Goal: Information Seeking & Learning: Check status

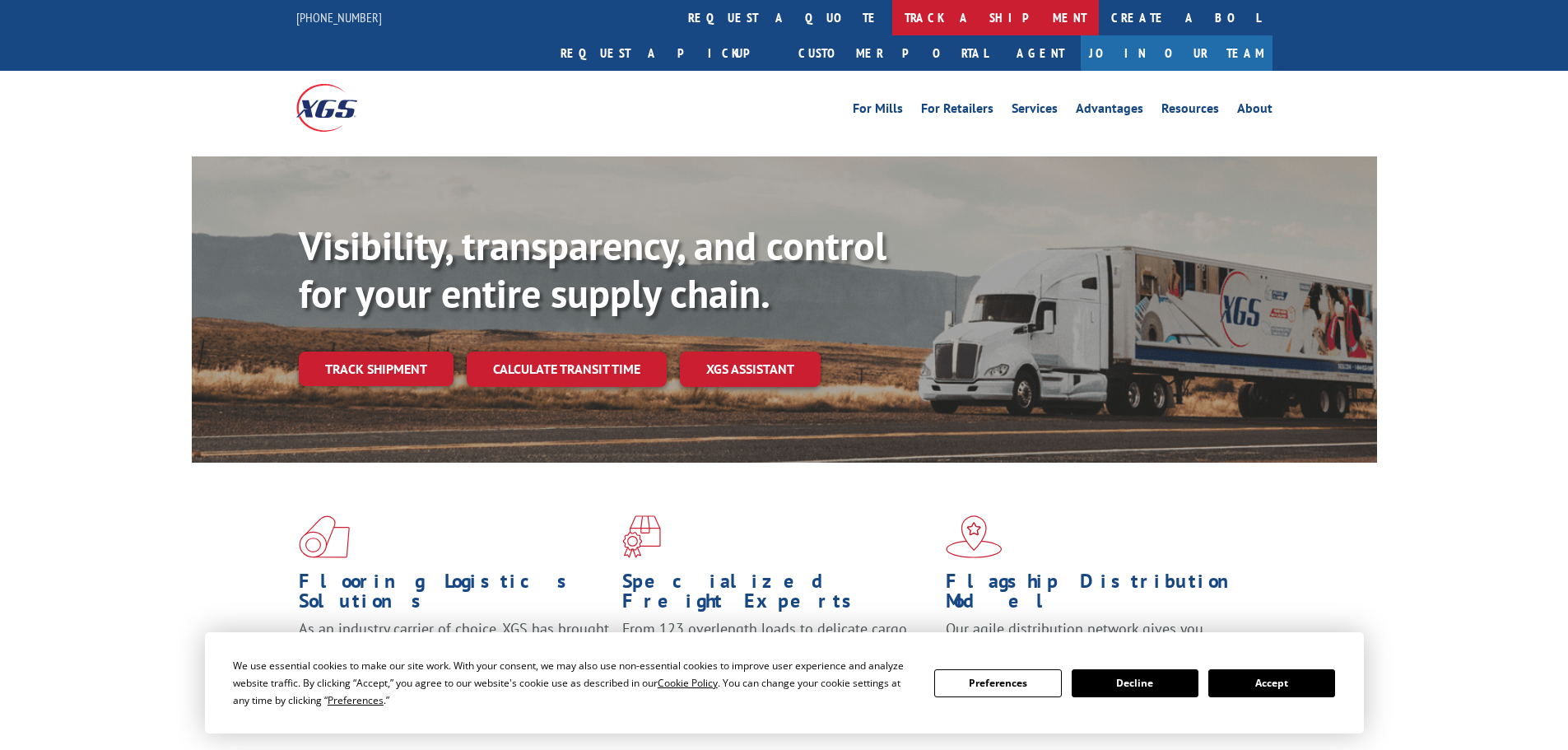
click at [893, 19] on link "track a shipment" at bounding box center [996, 18] width 207 height 35
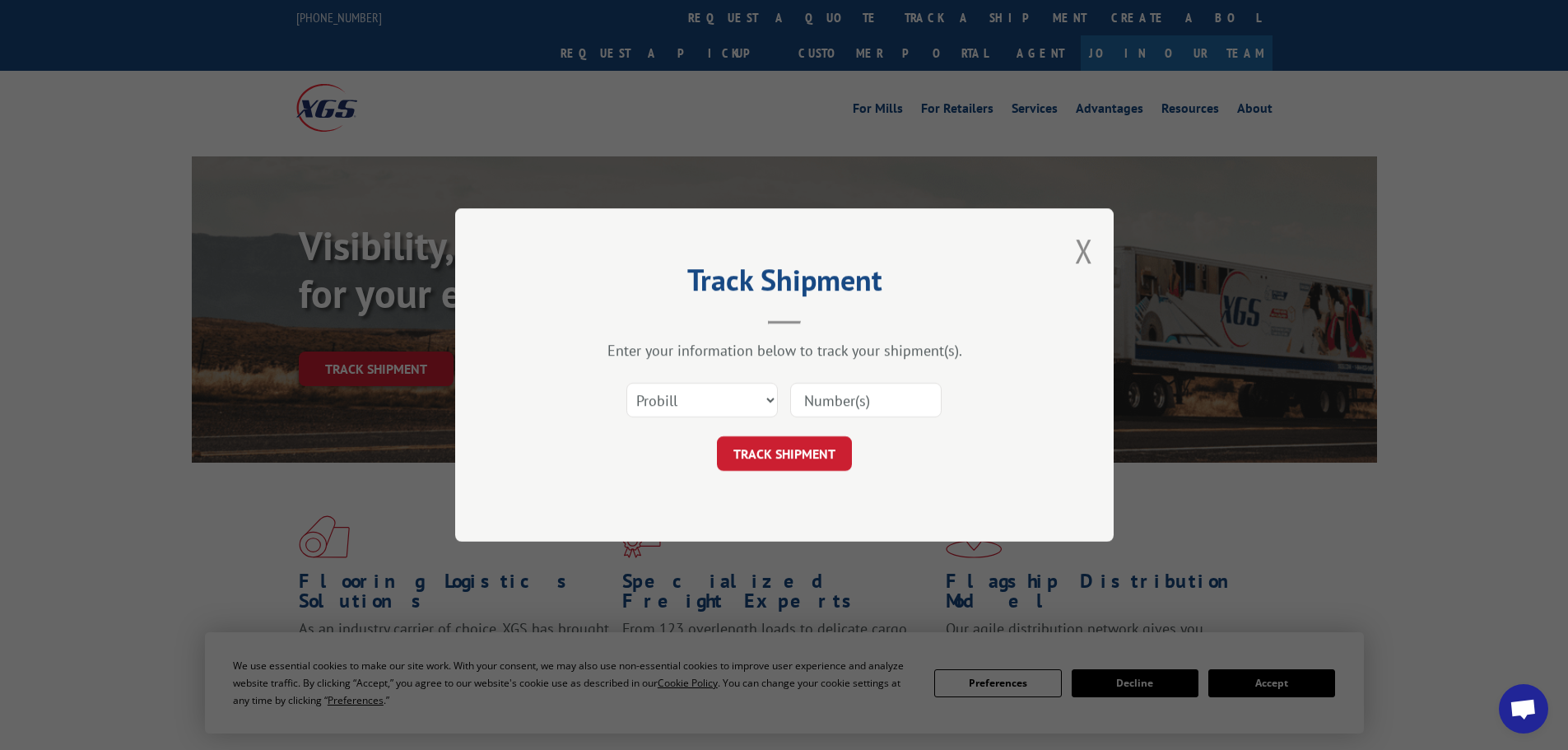
click at [799, 405] on input at bounding box center [865, 399] width 151 height 34
paste input "17471559"
type input "17471559"
click at [782, 445] on button "TRACK SHIPMENT" at bounding box center [784, 453] width 135 height 34
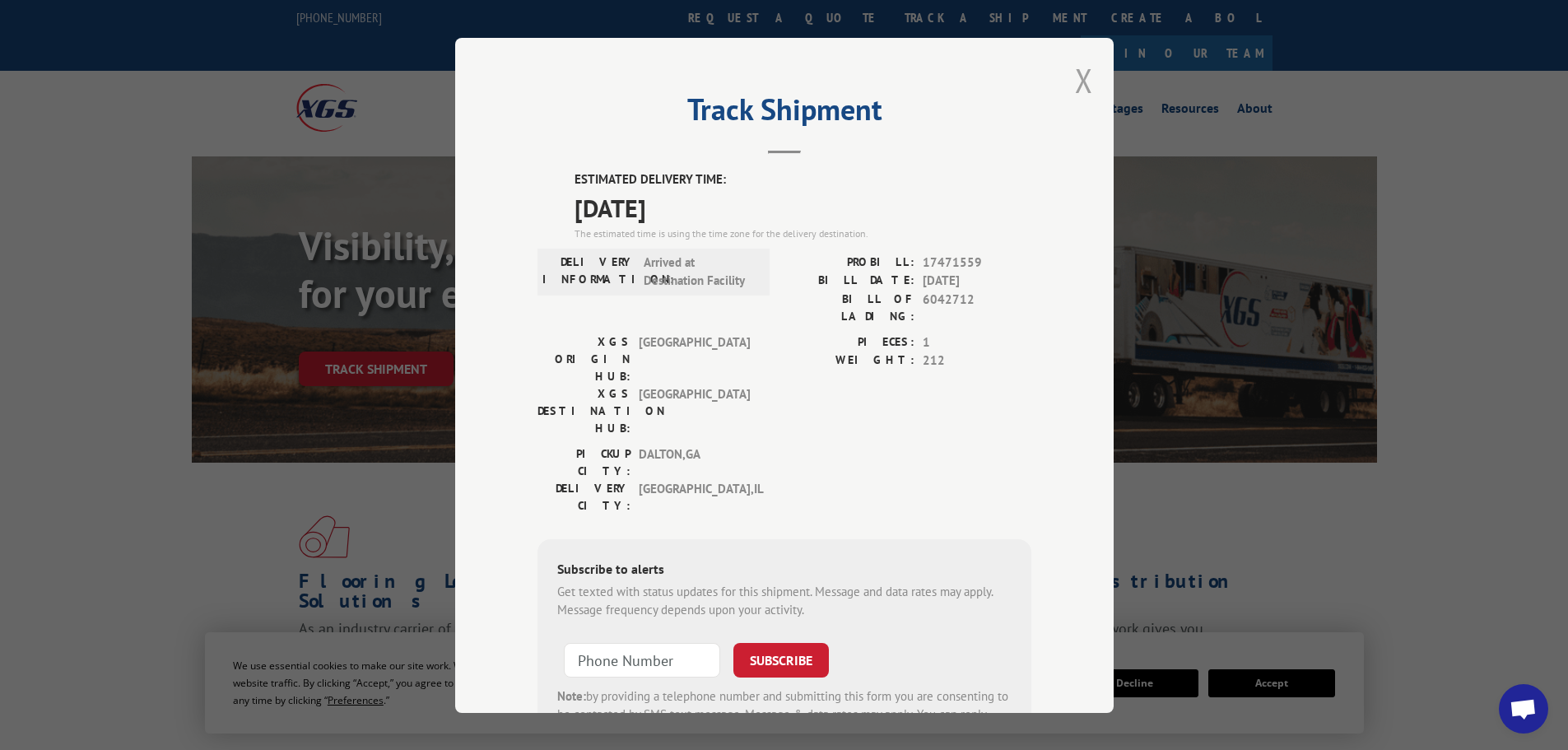
click at [1082, 80] on button "Close modal" at bounding box center [1084, 80] width 19 height 44
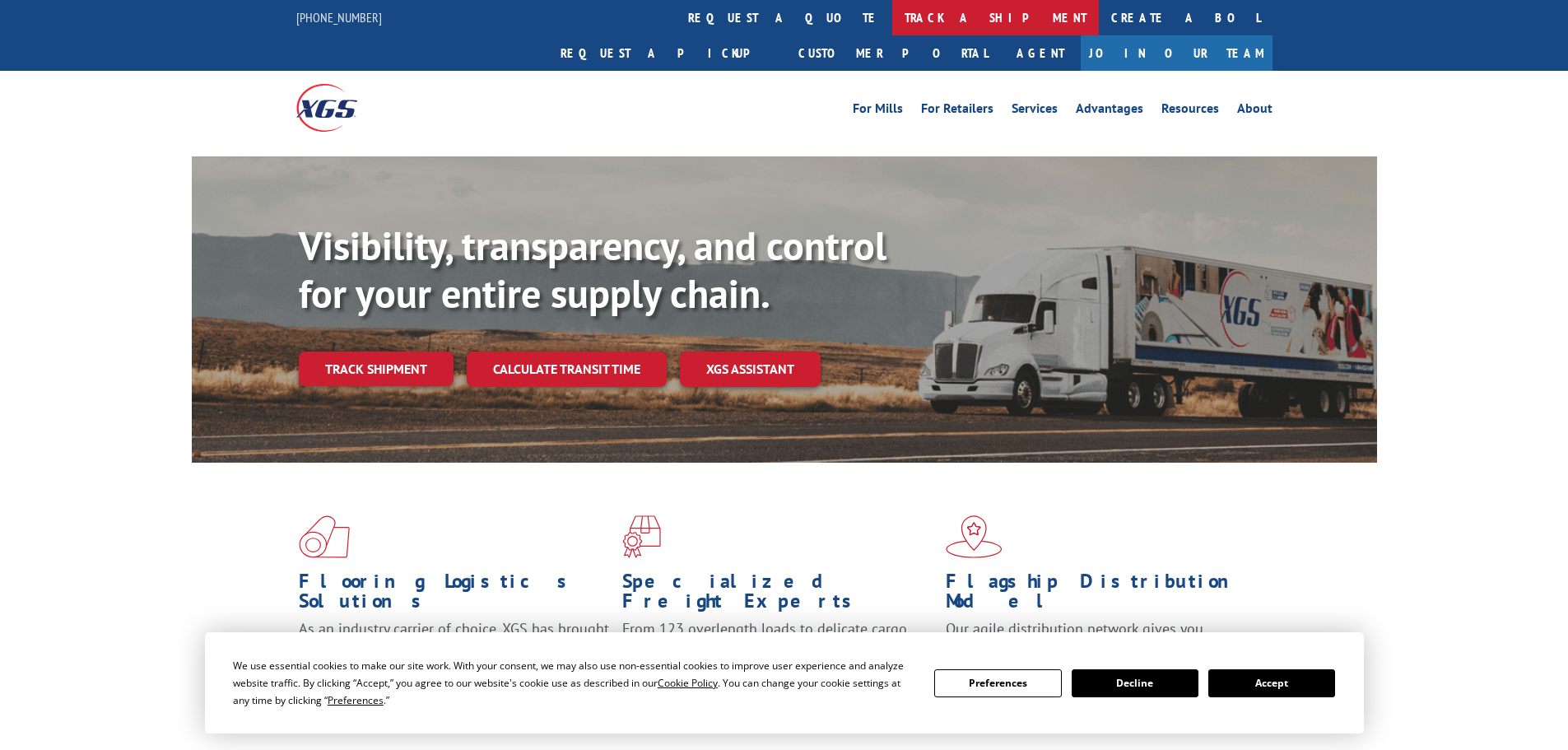
click at [893, 13] on link "track a shipment" at bounding box center [996, 18] width 207 height 35
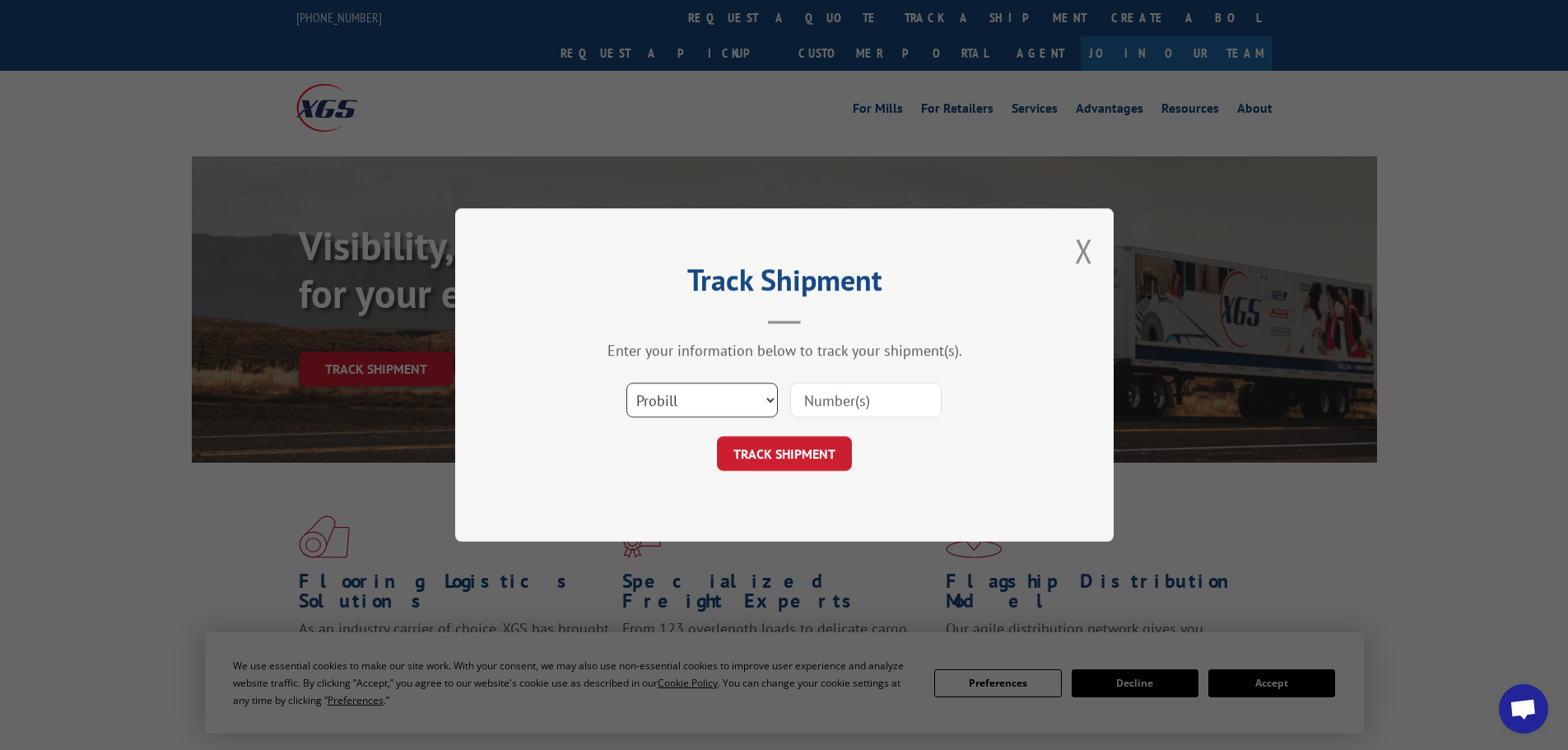
click at [675, 399] on select "Select category... Probill BOL PO" at bounding box center [702, 399] width 151 height 34
select select "po"
click at [627, 383] on select "Select category... Probill BOL PO" at bounding box center [702, 399] width 151 height 34
click at [812, 398] on input at bounding box center [865, 399] width 151 height 34
paste input "28503116"
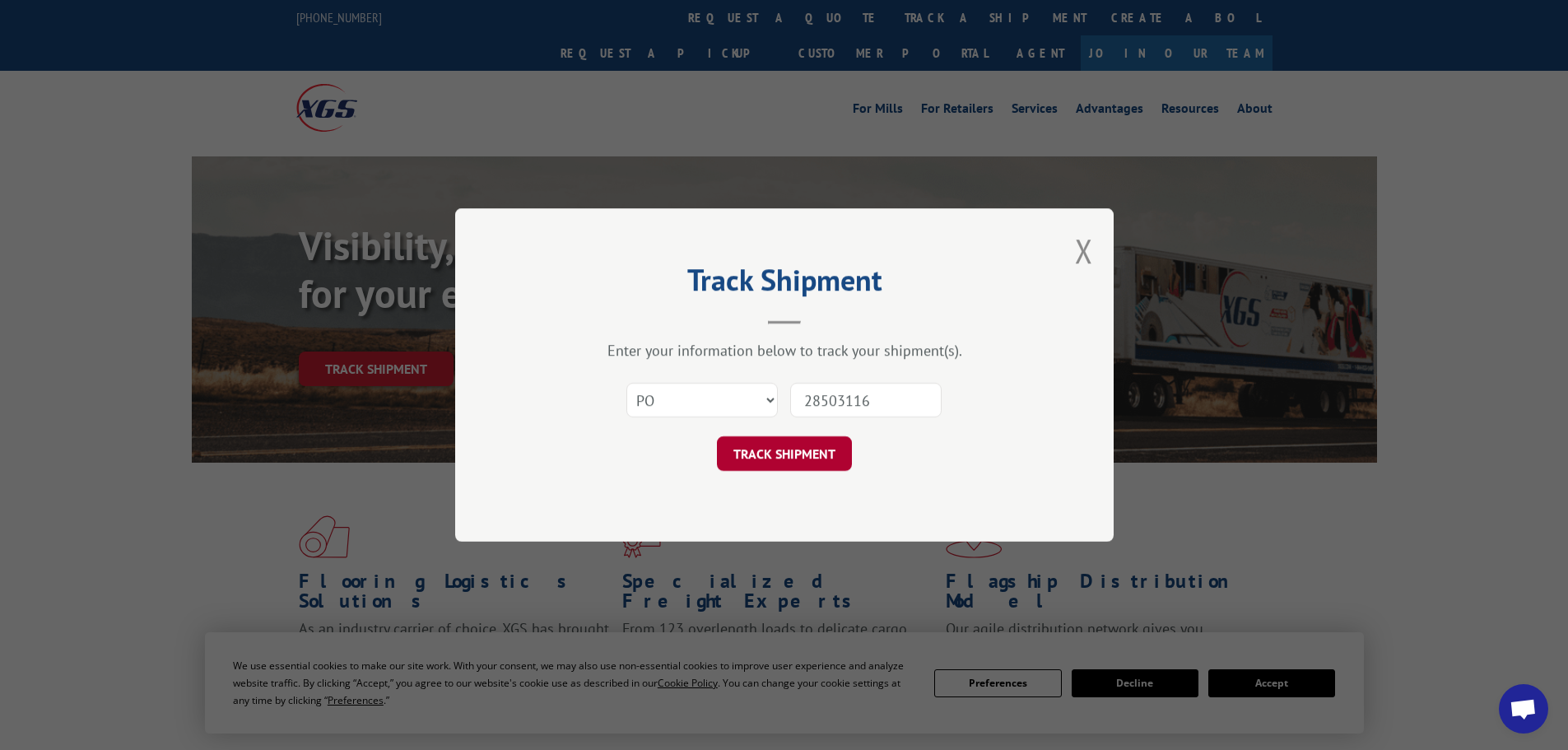
type input "28503116"
click at [798, 446] on button "TRACK SHIPMENT" at bounding box center [784, 453] width 135 height 34
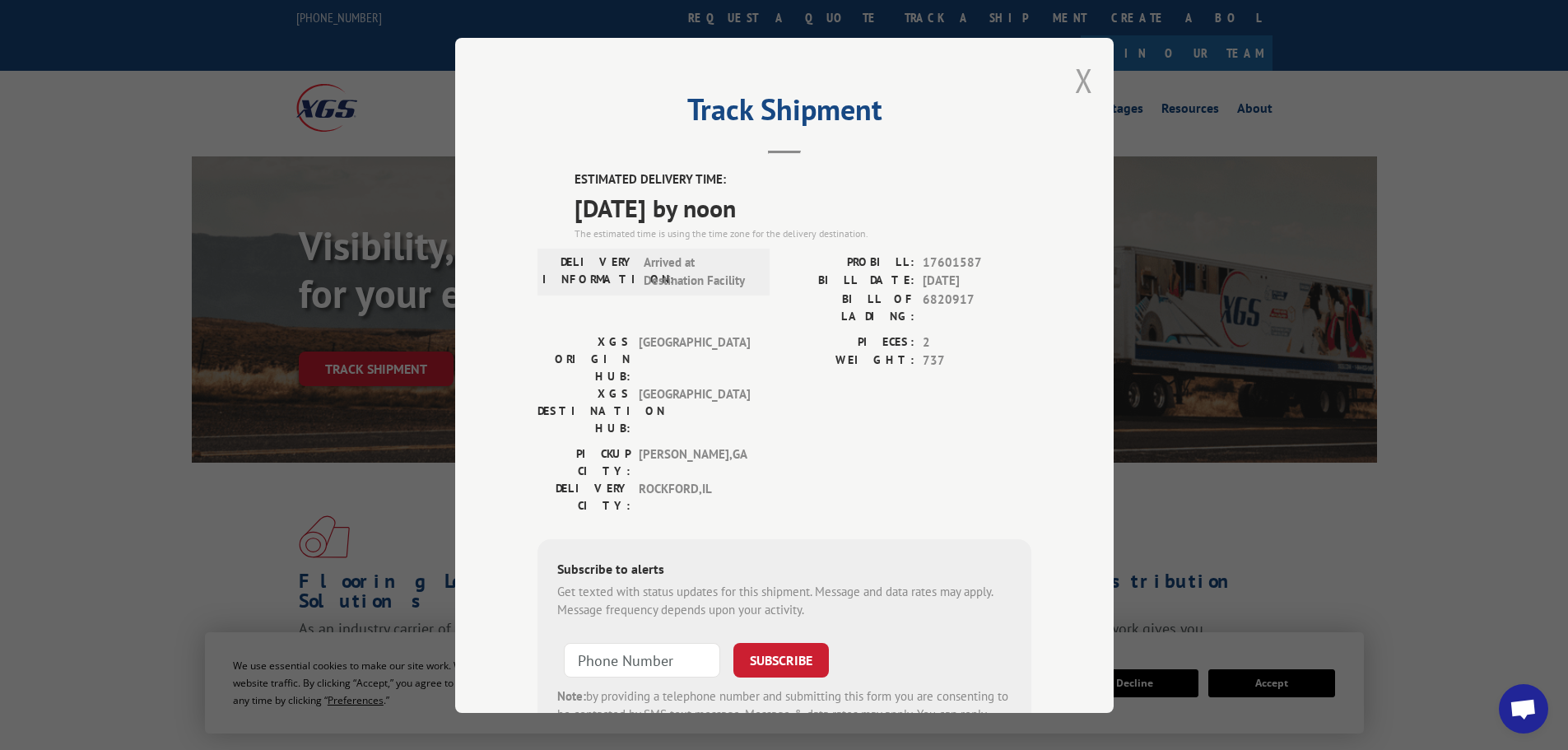
click at [1080, 79] on button "Close modal" at bounding box center [1084, 80] width 19 height 44
